Goal: Task Accomplishment & Management: Use online tool/utility

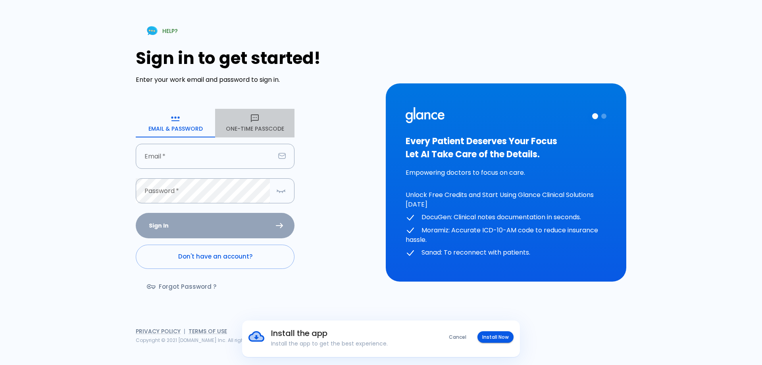
click at [273, 111] on button "One-Time Passcode" at bounding box center [254, 123] width 79 height 29
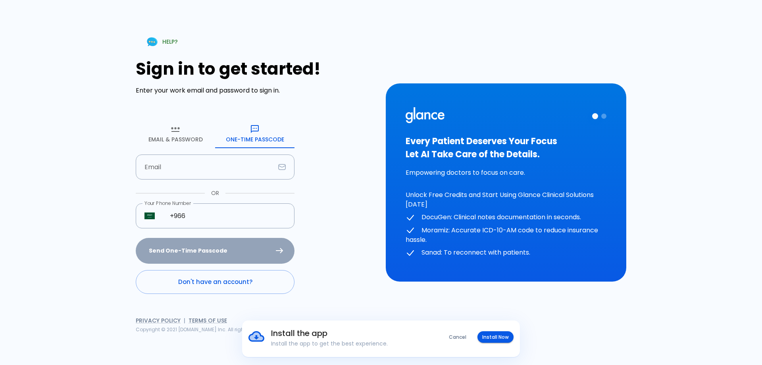
click at [235, 279] on link "Don't have an account?" at bounding box center [215, 282] width 159 height 24
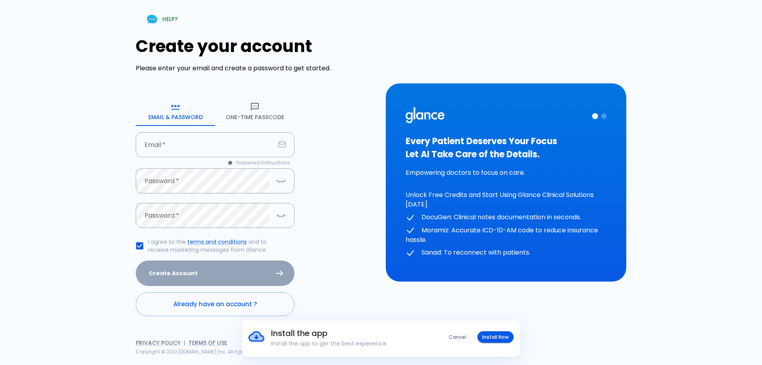
click at [229, 129] on form "Email & Password One-Time Passcode Email   * Email   * Password Instructions Pa…" at bounding box center [215, 206] width 159 height 219
click at [228, 135] on input "Email   *" at bounding box center [205, 144] width 139 height 25
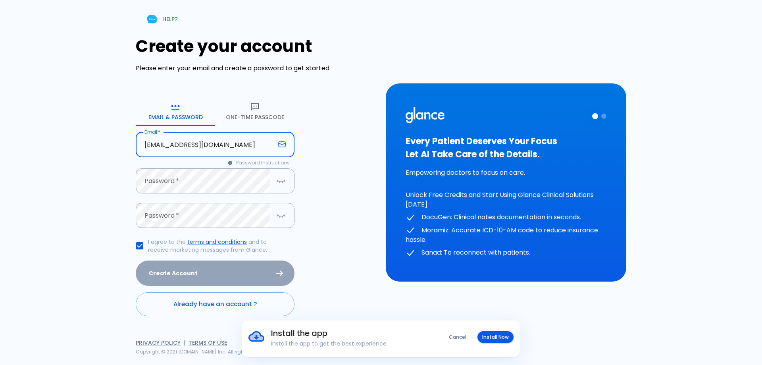
type input "[EMAIL_ADDRESS][DOMAIN_NAME]"
click at [337, 168] on div "Create your account Please enter your email and create a password to get starte…" at bounding box center [256, 175] width 240 height 279
click at [275, 180] on button "button" at bounding box center [281, 181] width 16 height 16
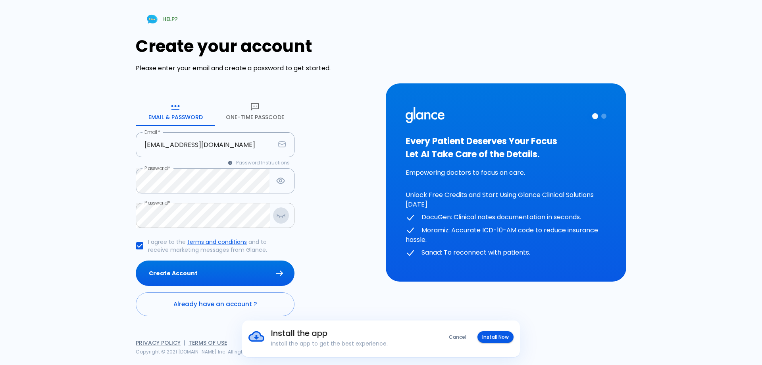
click at [280, 217] on icon "button" at bounding box center [281, 215] width 10 height 10
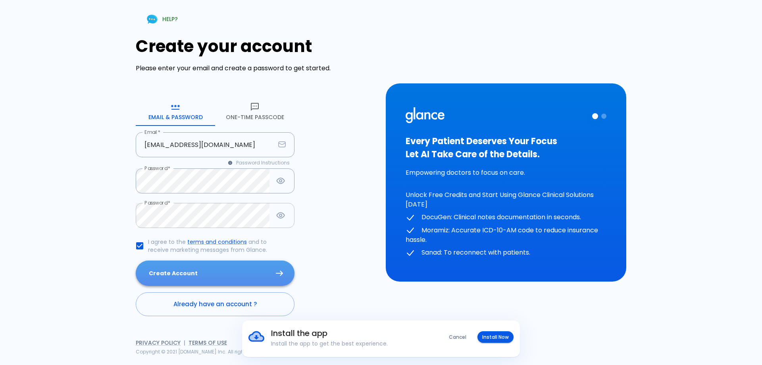
click at [232, 275] on button "Create Account" at bounding box center [215, 273] width 159 height 26
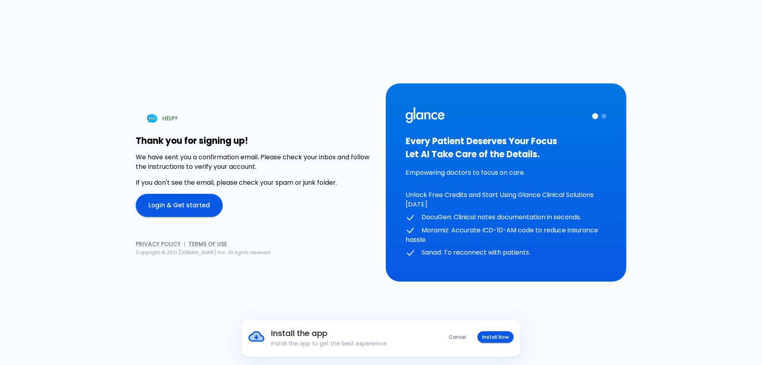
click at [201, 207] on link "Login & Get started" at bounding box center [179, 205] width 87 height 23
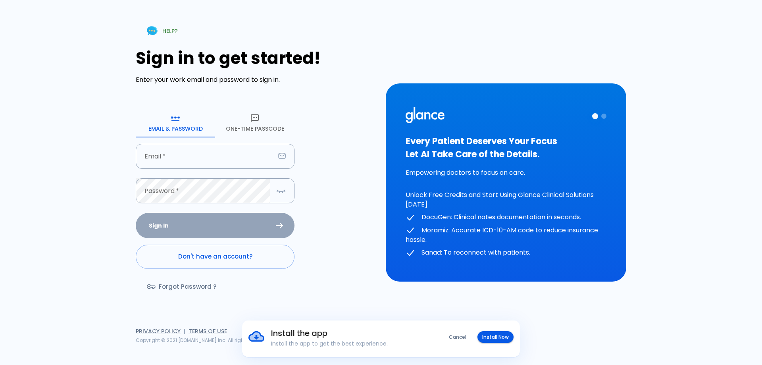
click at [252, 135] on button "One-Time Passcode" at bounding box center [254, 123] width 79 height 29
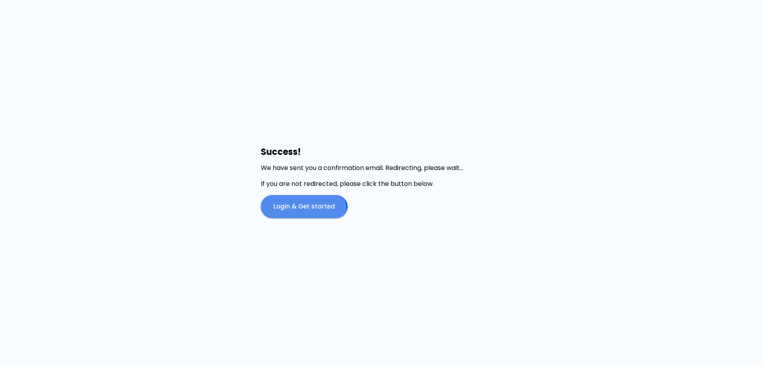
click at [300, 211] on link "Login & Get started" at bounding box center [304, 206] width 87 height 23
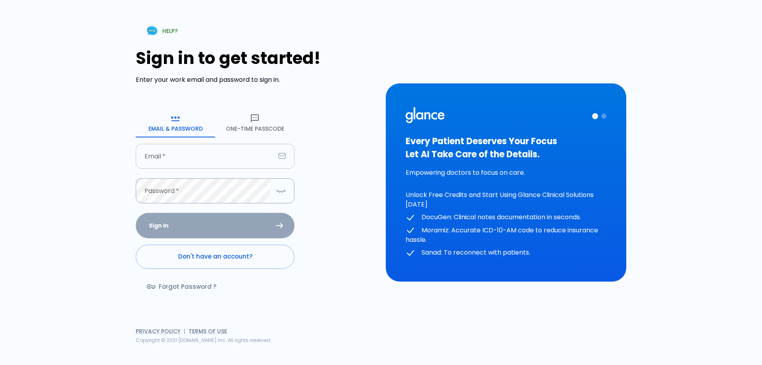
click at [190, 159] on input "Email   *" at bounding box center [205, 156] width 139 height 25
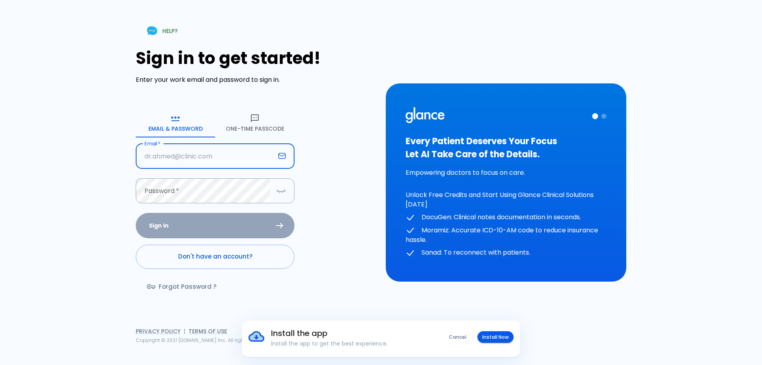
click at [397, 150] on div "Every Patient Deserves Your Focus Let AI Take Care of the Details. Empowering d…" at bounding box center [506, 182] width 240 height 198
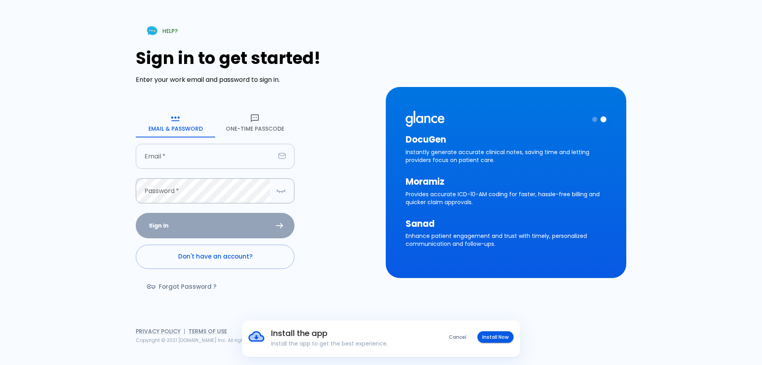
click at [234, 155] on input "Email   *" at bounding box center [205, 156] width 139 height 25
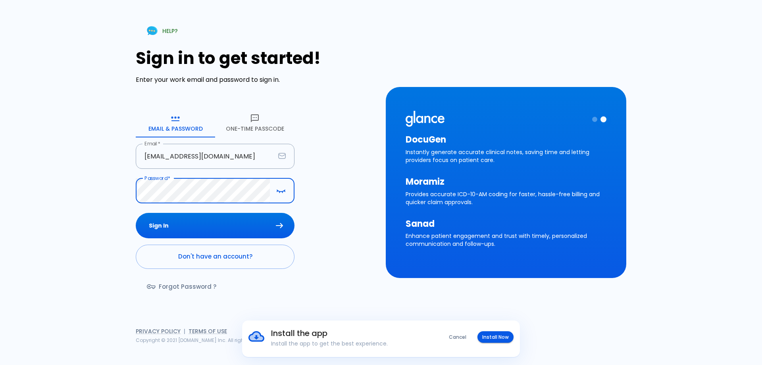
click at [136, 213] on button "Sign In" at bounding box center [215, 226] width 159 height 26
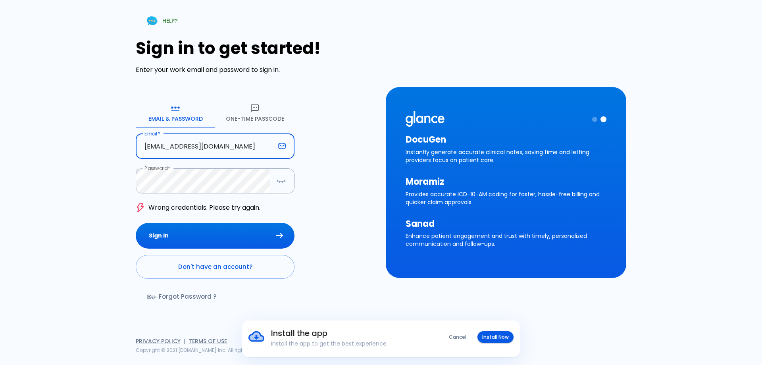
click at [193, 147] on input "[EMAIL_ADDRESS][DOMAIN_NAME]" at bounding box center [205, 146] width 139 height 25
click at [190, 148] on input "[EMAIL_ADDRESS][DOMAIN_NAME]" at bounding box center [205, 146] width 139 height 25
click at [188, 148] on input "[EMAIL_ADDRESS][DOMAIN_NAME]" at bounding box center [205, 146] width 139 height 25
click at [197, 149] on input "[EMAIL_ADDRESS][DOMAIN_NAME]" at bounding box center [205, 146] width 139 height 25
type input "[EMAIL_ADDRESS][DOMAIN_NAME]"
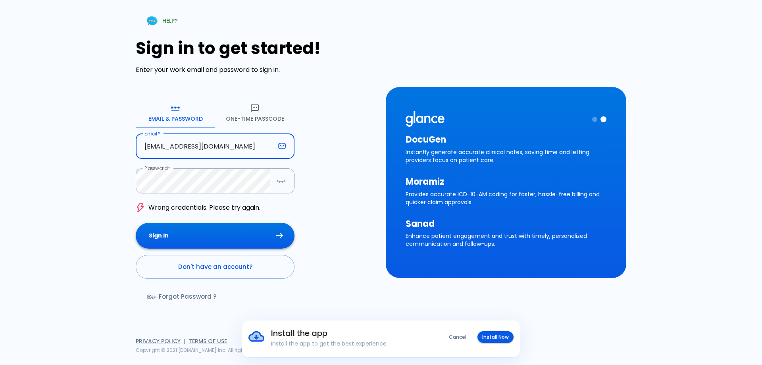
click at [210, 228] on button "Sign In" at bounding box center [215, 236] width 159 height 26
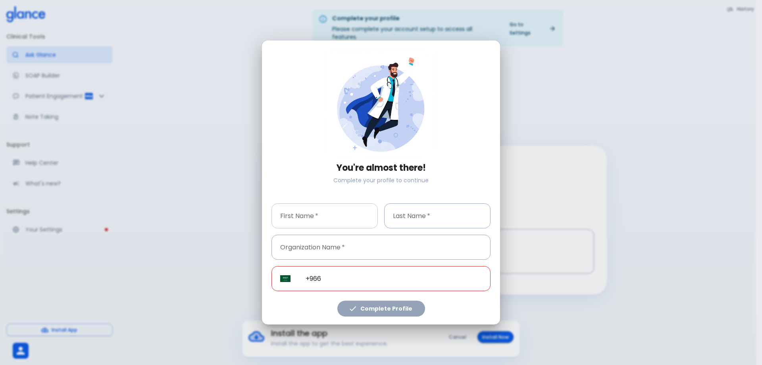
click at [332, 215] on input "First Name   *" at bounding box center [324, 215] width 106 height 25
type input "[PERSON_NAME]"
type input "Aldrees"
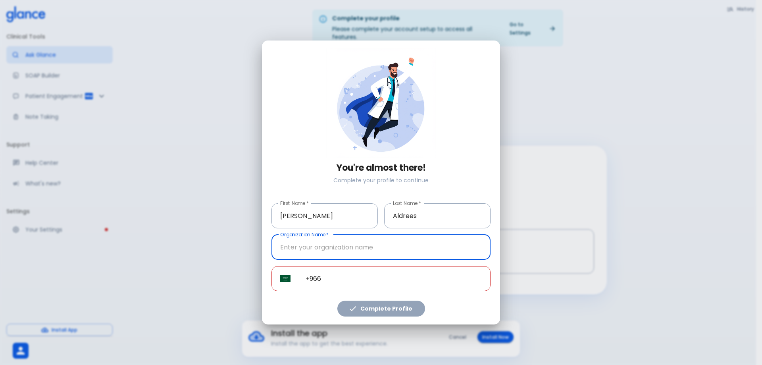
click at [368, 277] on input "+966" at bounding box center [394, 278] width 194 height 25
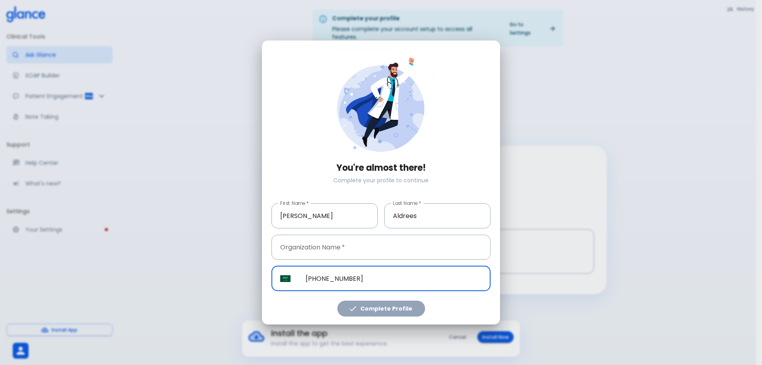
type input "[PHONE_NUMBER]"
click at [383, 305] on div "Complete Profile" at bounding box center [380, 306] width 219 height 19
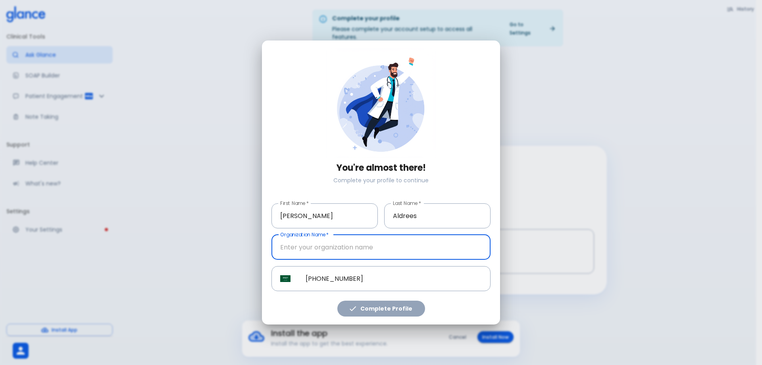
click at [349, 252] on input "Organization Name   *" at bounding box center [380, 246] width 219 height 25
click at [396, 309] on div "Complete Profile" at bounding box center [380, 306] width 219 height 19
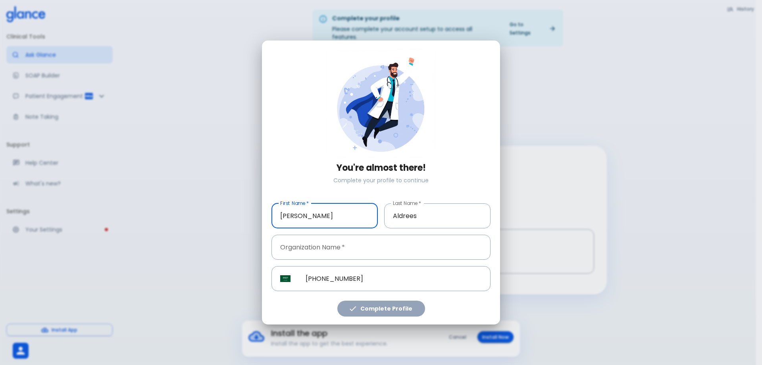
click at [336, 208] on input "[PERSON_NAME]" at bounding box center [324, 215] width 106 height 25
click at [421, 216] on input "Aldrees" at bounding box center [437, 215] width 106 height 25
click at [344, 247] on input "Organization Name   *" at bounding box center [380, 246] width 219 height 25
click at [402, 305] on div "Complete Profile" at bounding box center [380, 306] width 219 height 19
click at [343, 255] on input "Organization Name   *" at bounding box center [380, 246] width 219 height 25
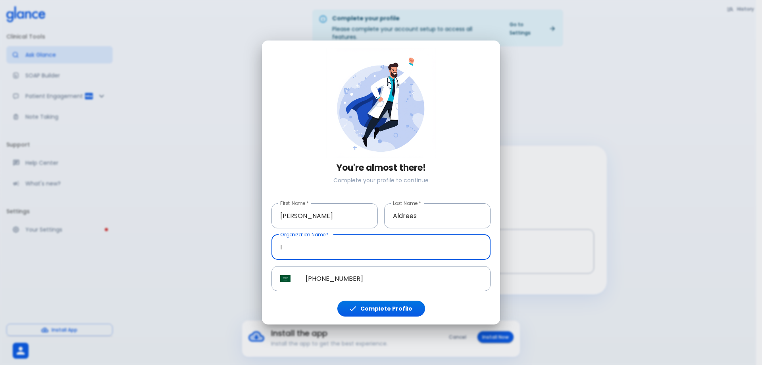
type input "I"
click at [419, 252] on input "Organization Name   *" at bounding box center [380, 246] width 219 height 25
type input "I"
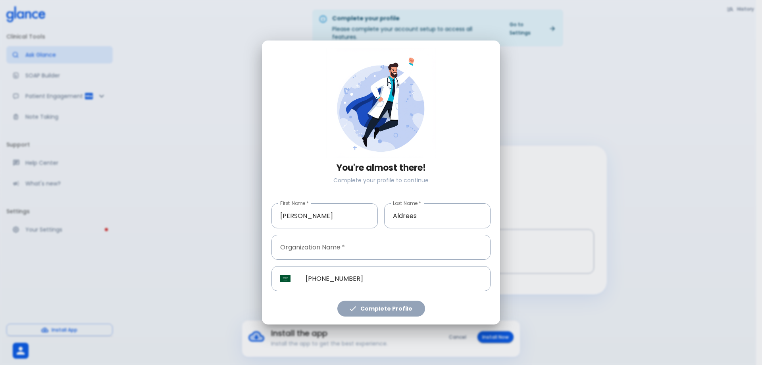
click at [395, 305] on div "Complete Profile" at bounding box center [380, 306] width 219 height 19
click at [674, 104] on div "You're almost there! Complete your profile to continue First Name   * [PERSON_N…" at bounding box center [381, 182] width 762 height 365
click at [383, 249] on input "Organization Name   *" at bounding box center [380, 246] width 219 height 25
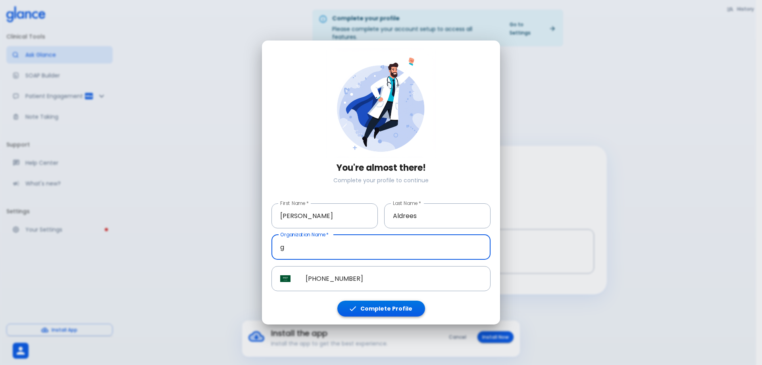
type input "g"
click at [374, 308] on button "Complete Profile" at bounding box center [381, 308] width 88 height 16
click at [382, 309] on button "Complete Profile" at bounding box center [381, 308] width 88 height 16
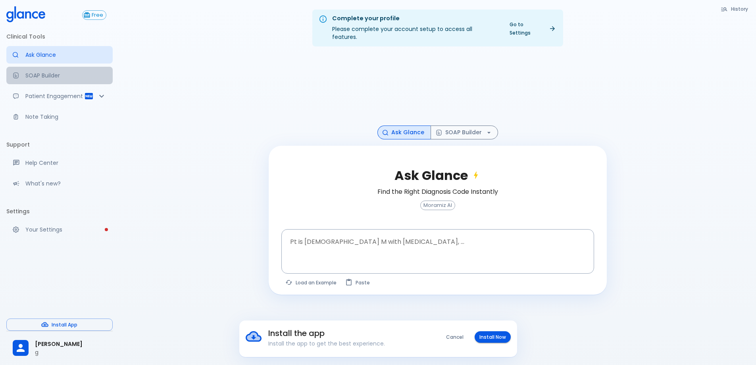
click at [60, 70] on link "SOAP Builder" at bounding box center [59, 75] width 106 height 17
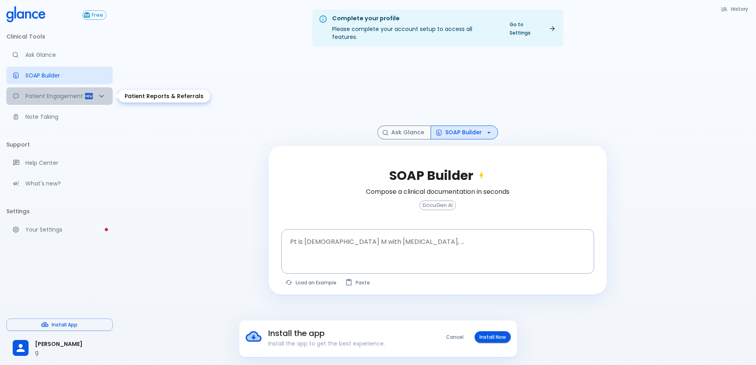
click at [67, 92] on div "Patient Engagement" at bounding box center [59, 95] width 106 height 17
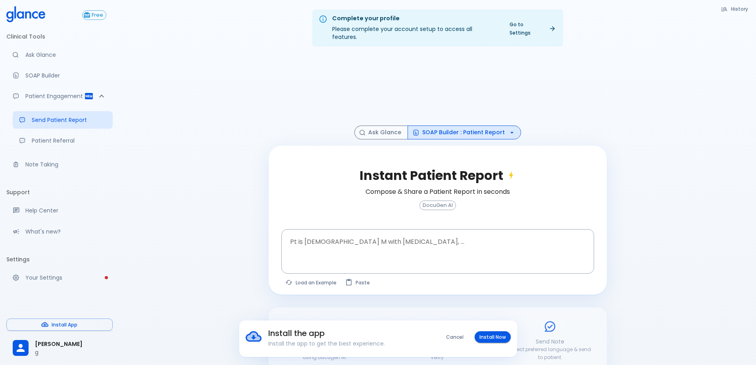
click at [78, 133] on link "Patient Referral" at bounding box center [63, 140] width 100 height 17
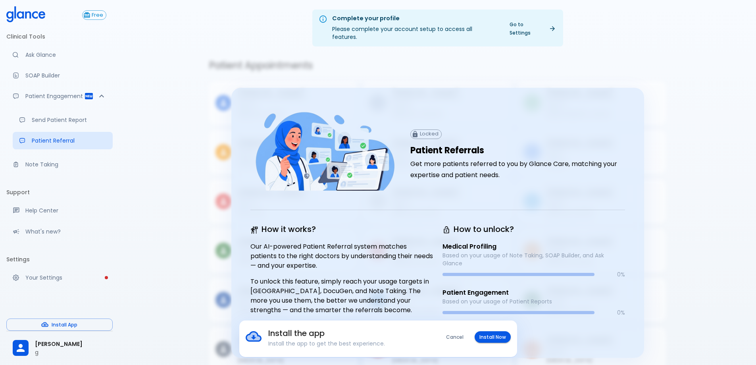
scroll to position [19, 0]
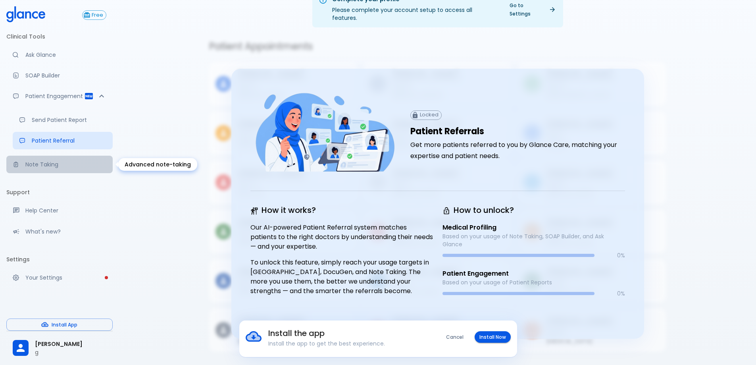
click at [57, 161] on p "Note Taking" at bounding box center [65, 164] width 81 height 8
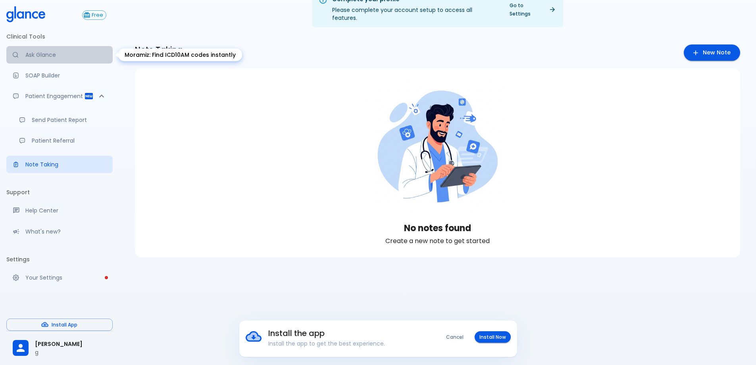
click at [52, 59] on p "Ask Glance" at bounding box center [65, 55] width 81 height 8
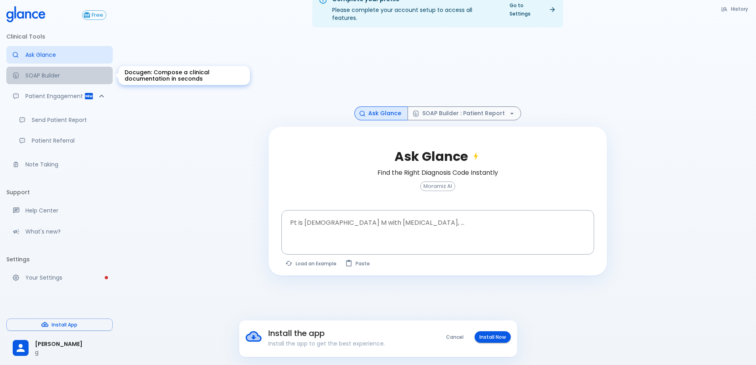
click at [62, 72] on p "SOAP Builder" at bounding box center [65, 75] width 81 height 8
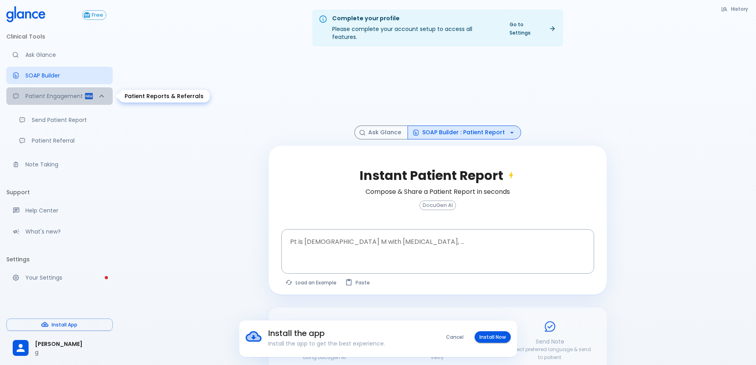
click at [72, 98] on p "Patient Engagement" at bounding box center [54, 96] width 59 height 8
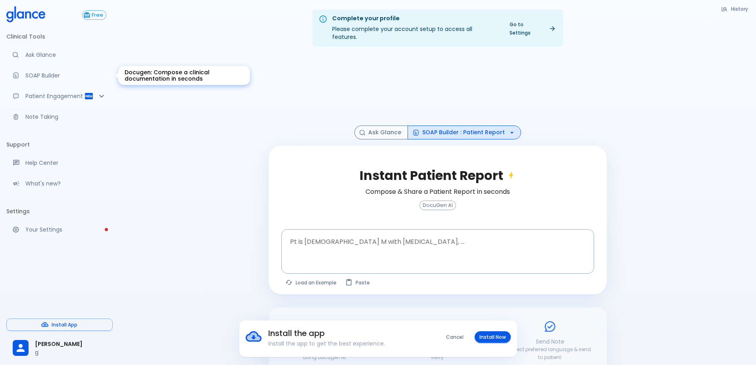
click at [58, 74] on p "SOAP Builder" at bounding box center [65, 75] width 81 height 8
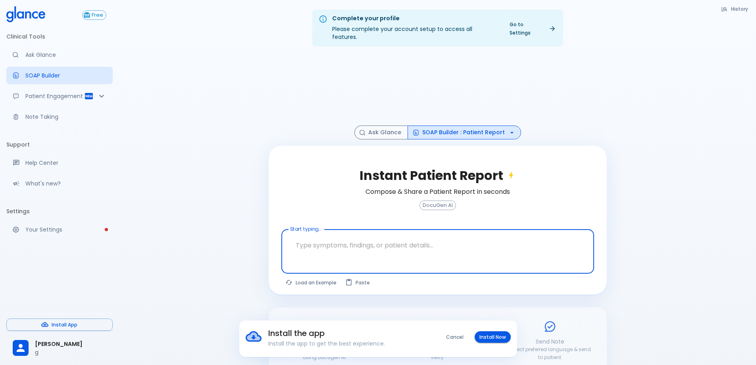
click at [432, 239] on textarea "Start typing..." at bounding box center [437, 244] width 301 height 25
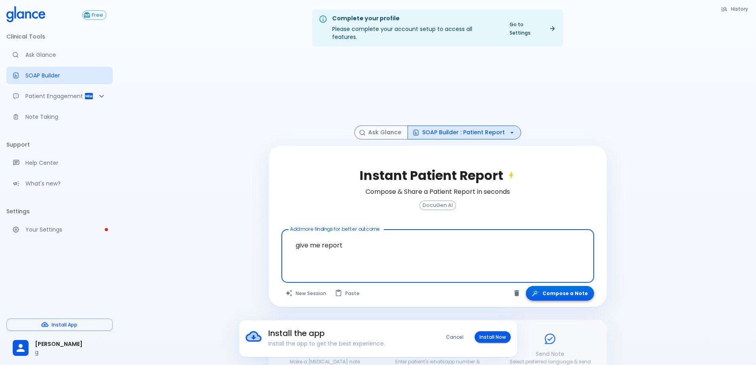
type textarea "give me report"
click at [551, 287] on button "Compose a Note" at bounding box center [560, 293] width 68 height 15
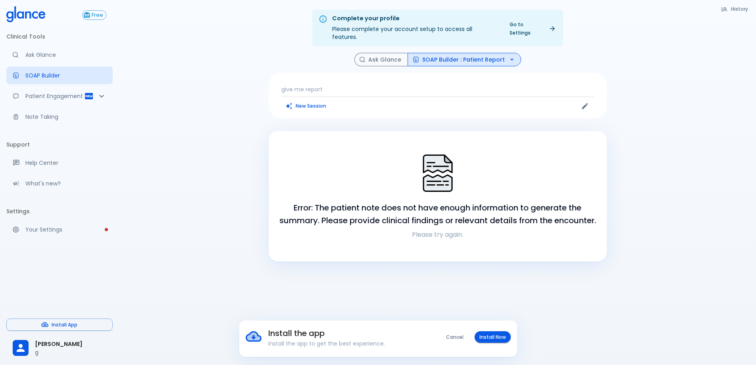
scroll to position [19, 0]
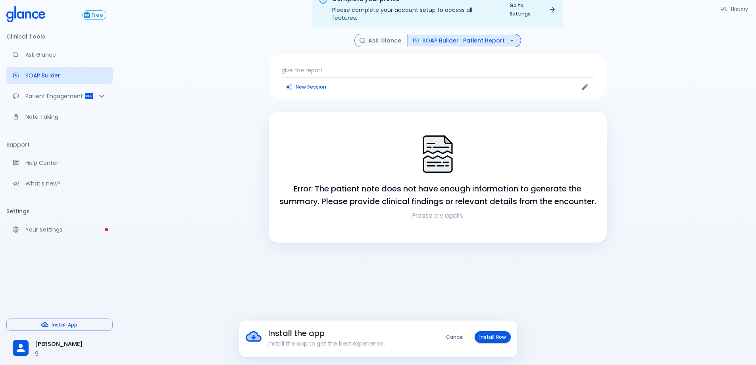
click at [39, 169] on link "Help Center" at bounding box center [59, 162] width 106 height 17
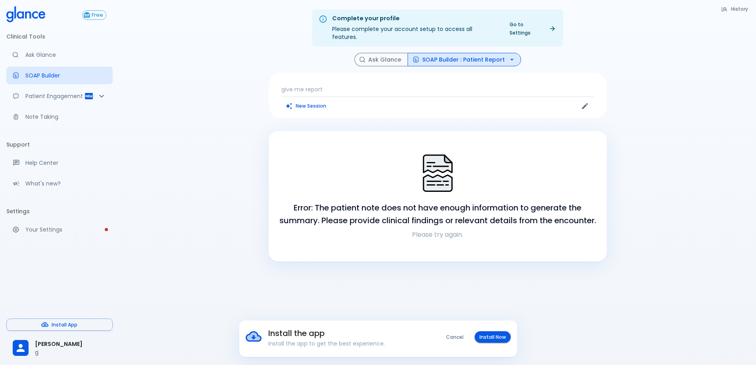
click at [726, 8] on icon "button" at bounding box center [724, 9] width 6 height 4
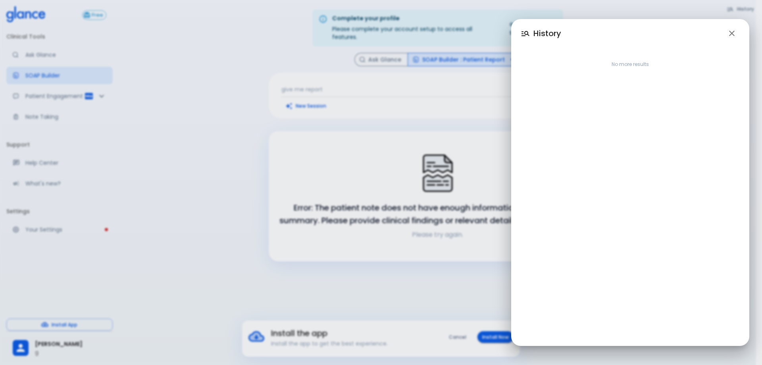
click at [110, 8] on div "History No more results" at bounding box center [381, 182] width 762 height 365
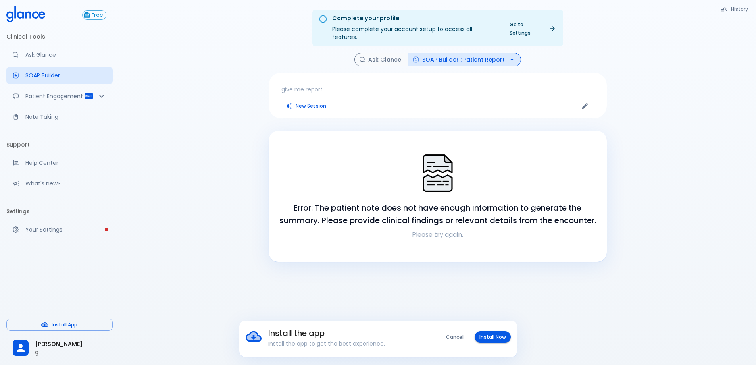
click at [32, 20] on icon at bounding box center [25, 14] width 39 height 16
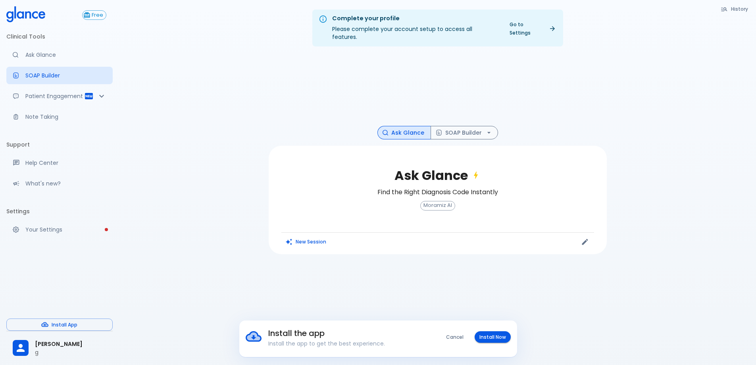
click at [32, 20] on icon at bounding box center [25, 14] width 39 height 16
